Goal: Obtain resource: Download file/media

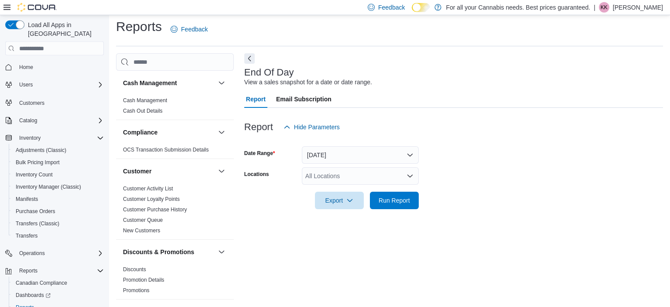
scroll to position [5, 0]
click at [344, 174] on div "All Locations" at bounding box center [360, 174] width 117 height 17
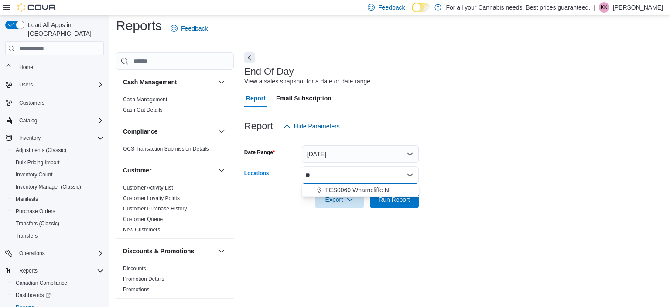
type input "**"
click at [384, 189] on span "TCS0060 Wharncliffe N" at bounding box center [357, 190] width 64 height 9
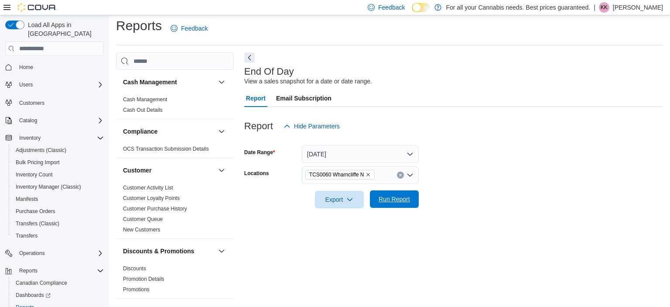
drag, startPoint x: 462, startPoint y: 179, endPoint x: 408, endPoint y: 202, distance: 58.9
click at [408, 202] on form "Date Range [DATE] Locations TCS0060 Wharncliffe N Export Run Report" at bounding box center [453, 171] width 419 height 73
click at [408, 202] on span "Run Report" at bounding box center [394, 199] width 31 height 9
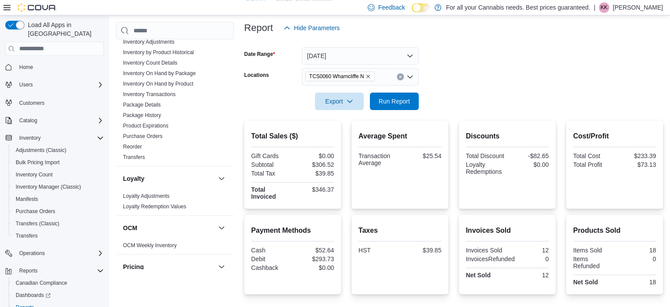
scroll to position [306, 0]
click at [175, 83] on link "Inventory On Hand by Product" at bounding box center [158, 83] width 70 height 6
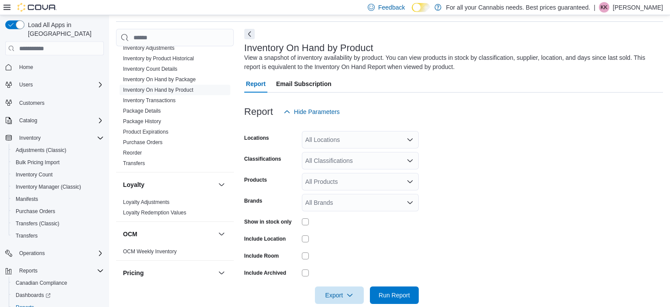
scroll to position [29, 0]
click at [365, 134] on div "All Locations" at bounding box center [360, 139] width 117 height 17
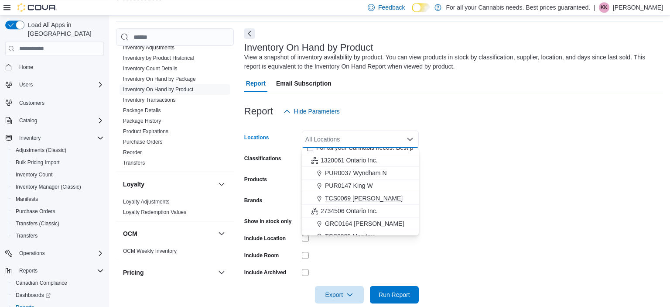
scroll to position [115, 0]
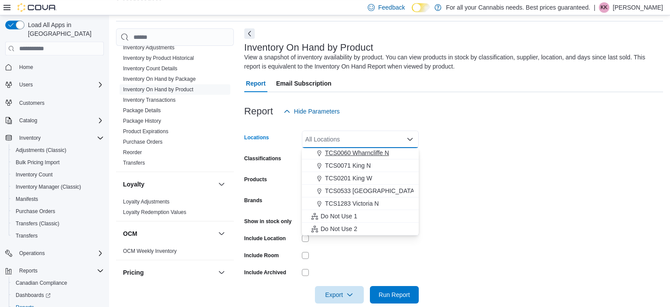
click at [381, 151] on span "TCS0060 Wharncliffe N" at bounding box center [357, 152] width 64 height 9
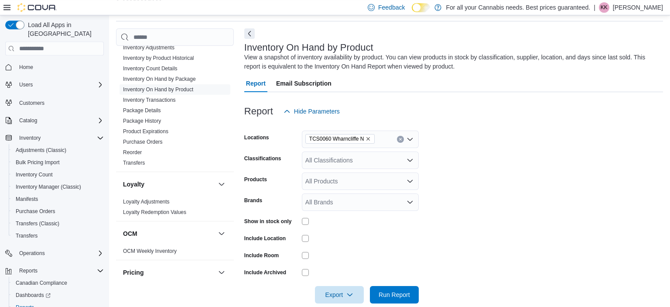
click at [481, 159] on form "Locations TCS0060 Wharncliffe N Classifications All Classifications Products Al…" at bounding box center [453, 211] width 419 height 183
click at [402, 165] on div "All Classifications" at bounding box center [360, 159] width 117 height 17
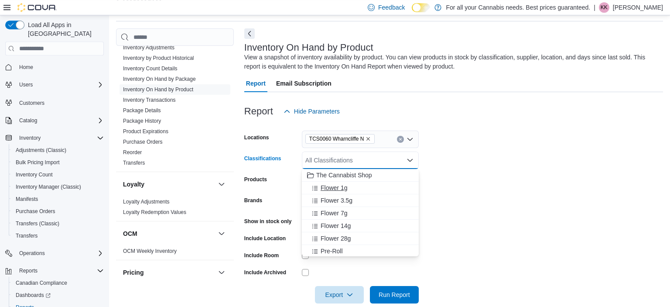
click at [382, 192] on button "Flower 1g" at bounding box center [360, 188] width 117 height 13
click at [382, 192] on button "Flower 3.5g" at bounding box center [360, 188] width 117 height 13
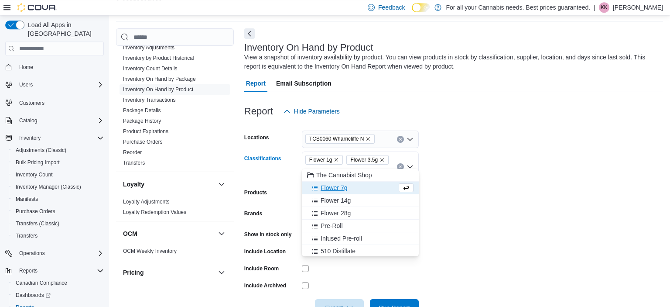
click at [382, 192] on button "Flower 7g" at bounding box center [360, 188] width 117 height 13
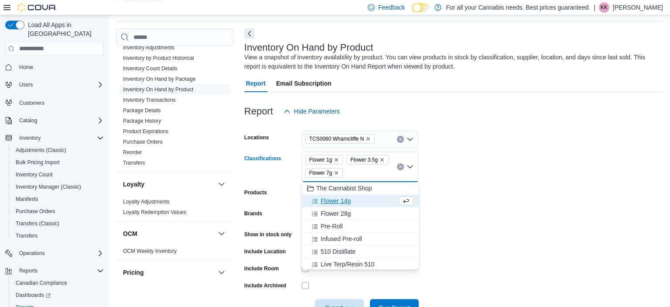
click at [382, 196] on button "Flower 14g" at bounding box center [360, 201] width 117 height 13
click at [376, 213] on div "Pre-Roll" at bounding box center [360, 213] width 107 height 9
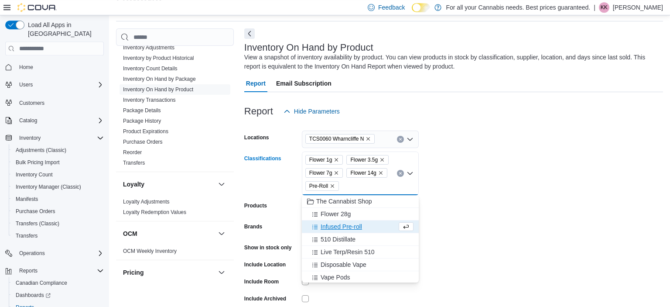
click at [376, 213] on div "Flower 28g" at bounding box center [360, 214] width 107 height 9
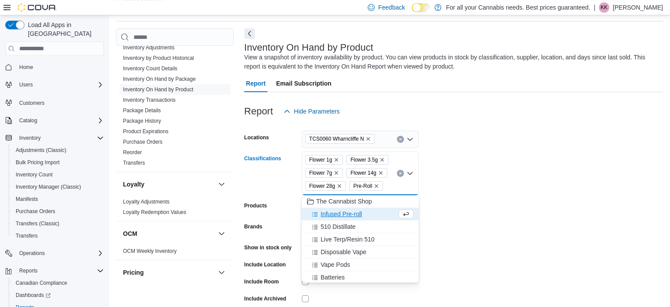
click at [376, 213] on div "Infused Pre-roll" at bounding box center [352, 214] width 90 height 9
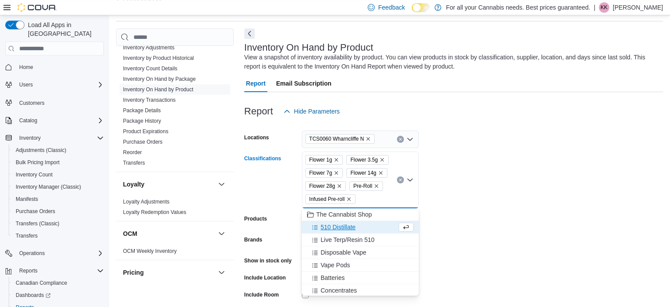
click at [376, 232] on button "510 Distillate" at bounding box center [360, 227] width 117 height 13
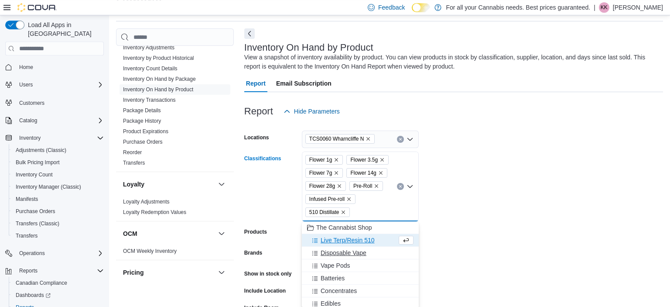
drag, startPoint x: 375, startPoint y: 242, endPoint x: 375, endPoint y: 254, distance: 11.4
click at [375, 254] on div "Disposable Vape" at bounding box center [360, 252] width 107 height 9
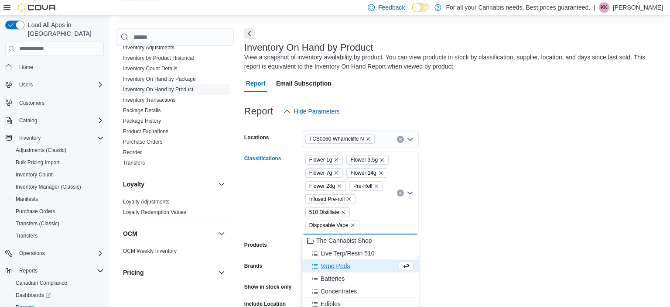
click at [375, 254] on span "Live Terp/Resin 510" at bounding box center [348, 253] width 54 height 9
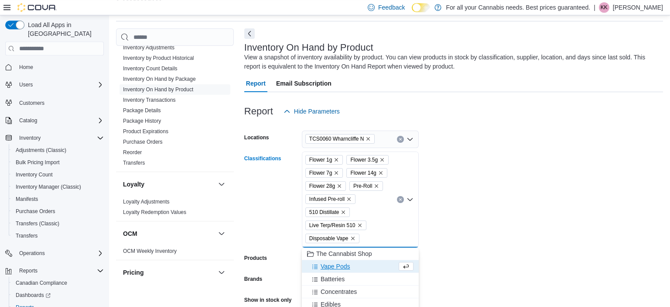
click at [374, 266] on div "Vape Pods" at bounding box center [352, 266] width 90 height 9
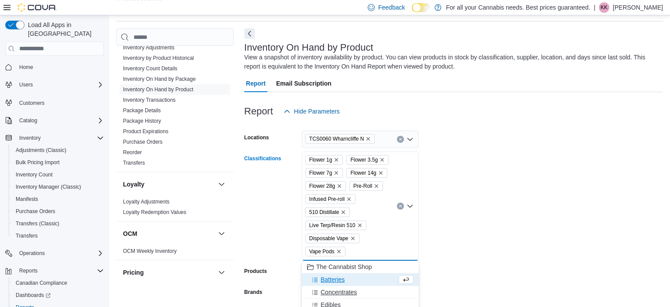
click at [374, 290] on div "Concentrates" at bounding box center [360, 292] width 107 height 9
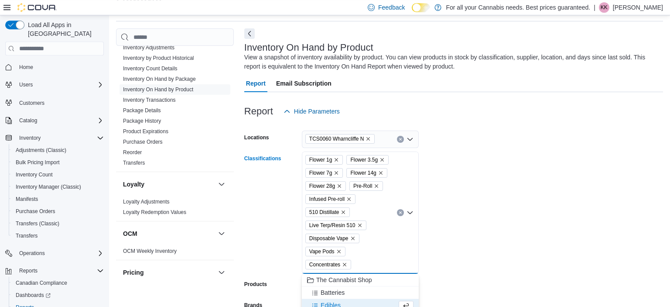
click at [372, 302] on div "Edibles" at bounding box center [352, 305] width 90 height 9
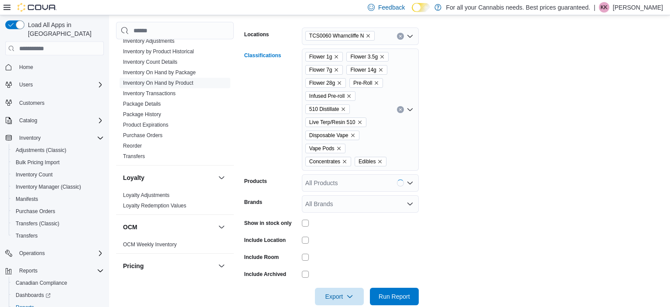
scroll to position [137, 0]
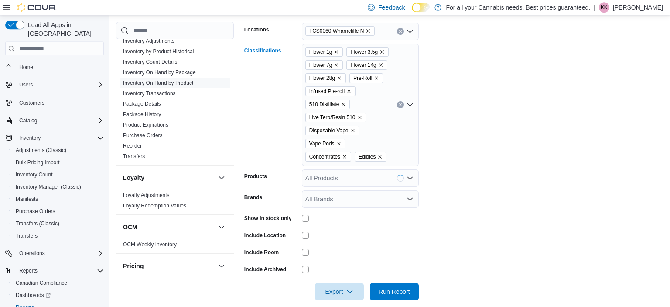
click at [381, 159] on div "Flower 1g Flower 3.5g Flower 7g Flower 14g Flower 28g Pre-Roll Infused Pre-roll…" at bounding box center [360, 105] width 117 height 122
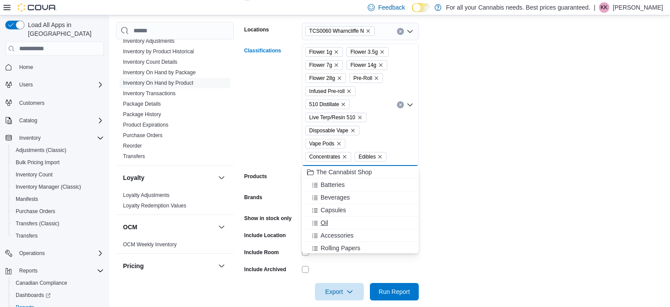
click at [375, 226] on div "Oil" at bounding box center [360, 222] width 107 height 9
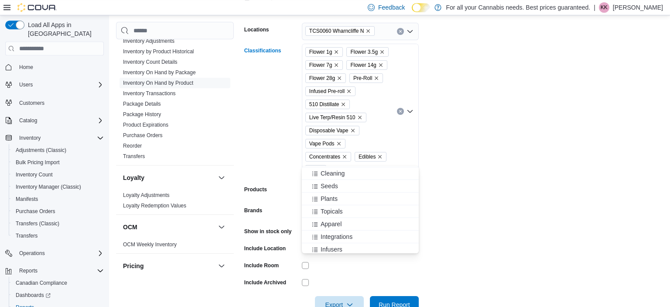
scroll to position [229, 0]
click at [544, 155] on form "Locations TCS0060 Wharncliffe N Classifications Flower 1g Flower 3.5g Flower 7g…" at bounding box center [453, 162] width 419 height 301
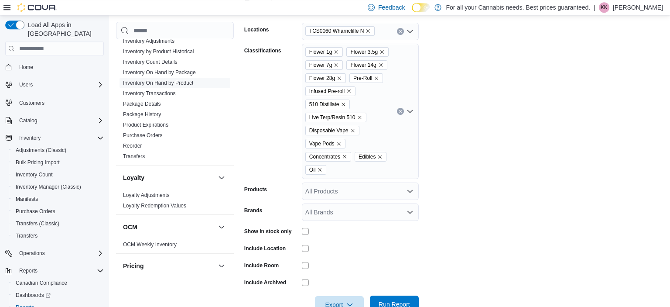
click at [410, 296] on span "Run Report" at bounding box center [394, 304] width 38 height 17
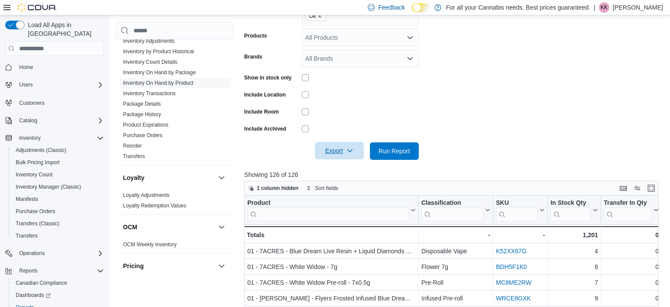
click at [350, 142] on span "Export" at bounding box center [339, 150] width 38 height 17
click at [343, 157] on span "Export to Excel" at bounding box center [340, 155] width 39 height 7
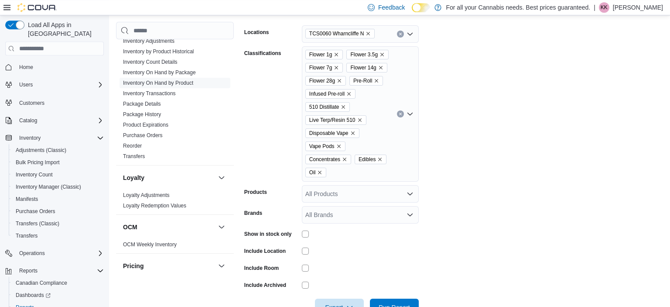
scroll to position [135, 0]
click at [383, 302] on span "Run Report" at bounding box center [394, 306] width 31 height 9
click at [340, 298] on span "Export" at bounding box center [339, 306] width 38 height 17
click at [351, 243] on span "Export to Excel" at bounding box center [340, 240] width 39 height 7
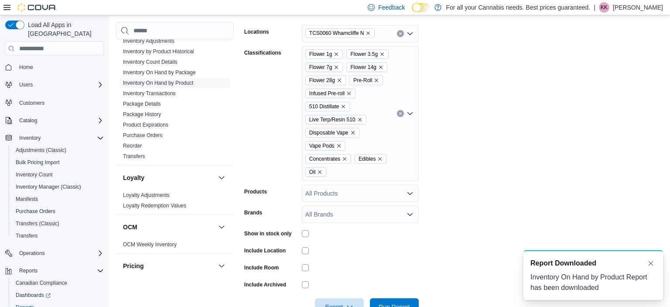
scroll to position [0, 0]
